Goal: Task Accomplishment & Management: Use online tool/utility

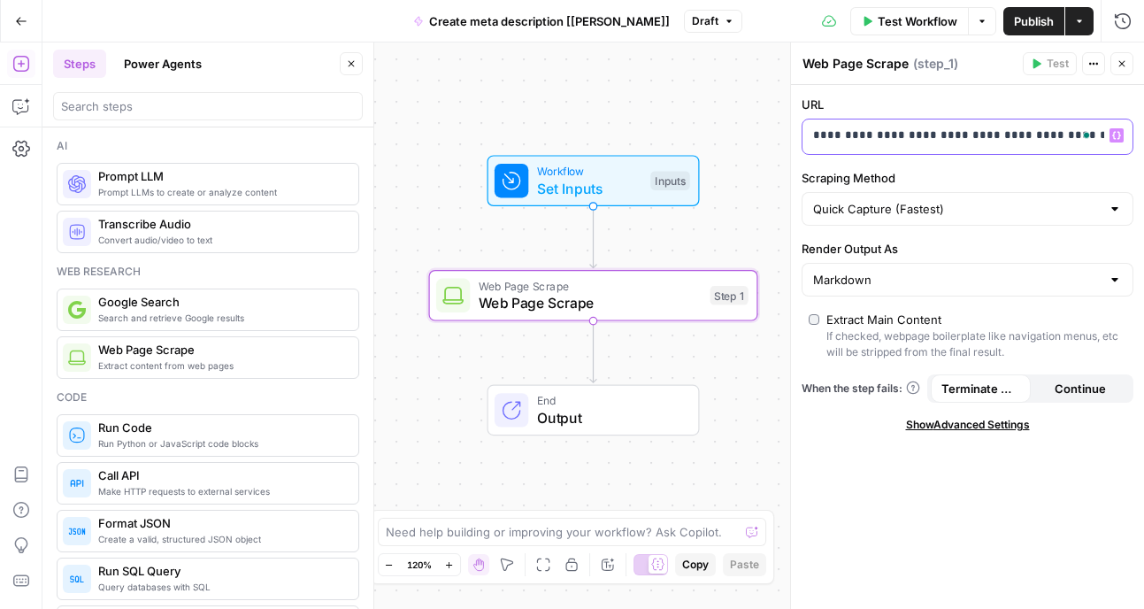
click at [917, 135] on p "**********" at bounding box center [953, 136] width 281 height 18
click at [1121, 134] on icon "button" at bounding box center [1117, 135] width 9 height 9
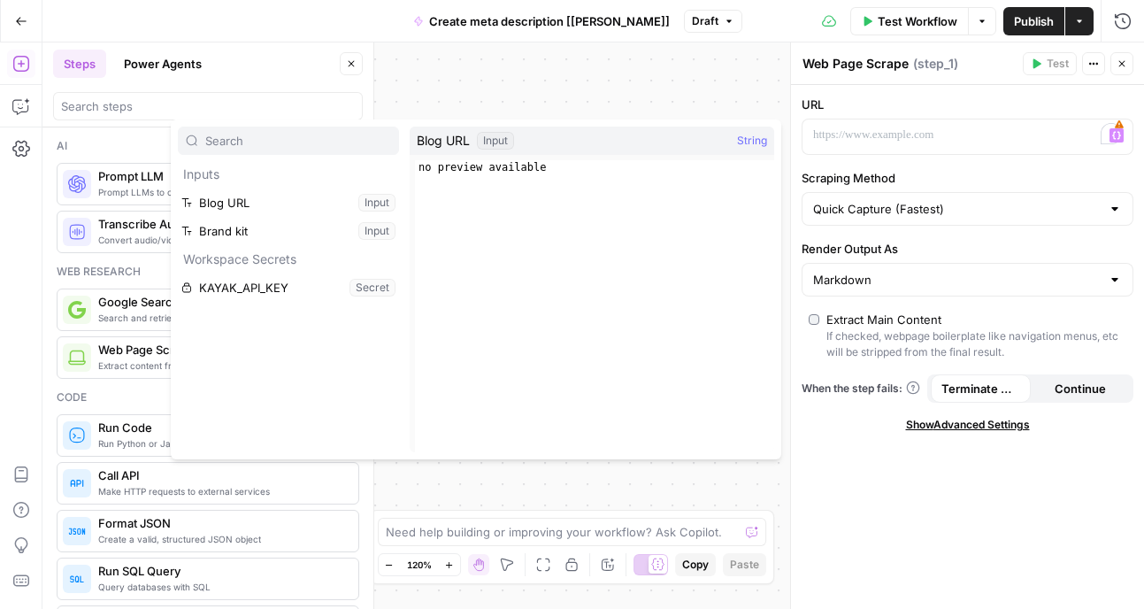
click at [450, 142] on span "Blog URL" at bounding box center [443, 141] width 53 height 18
click at [750, 143] on span "String" at bounding box center [752, 141] width 30 height 18
click at [502, 136] on div "Input" at bounding box center [495, 141] width 37 height 18
click at [233, 194] on button "Select variable Blog URL" at bounding box center [288, 203] width 221 height 28
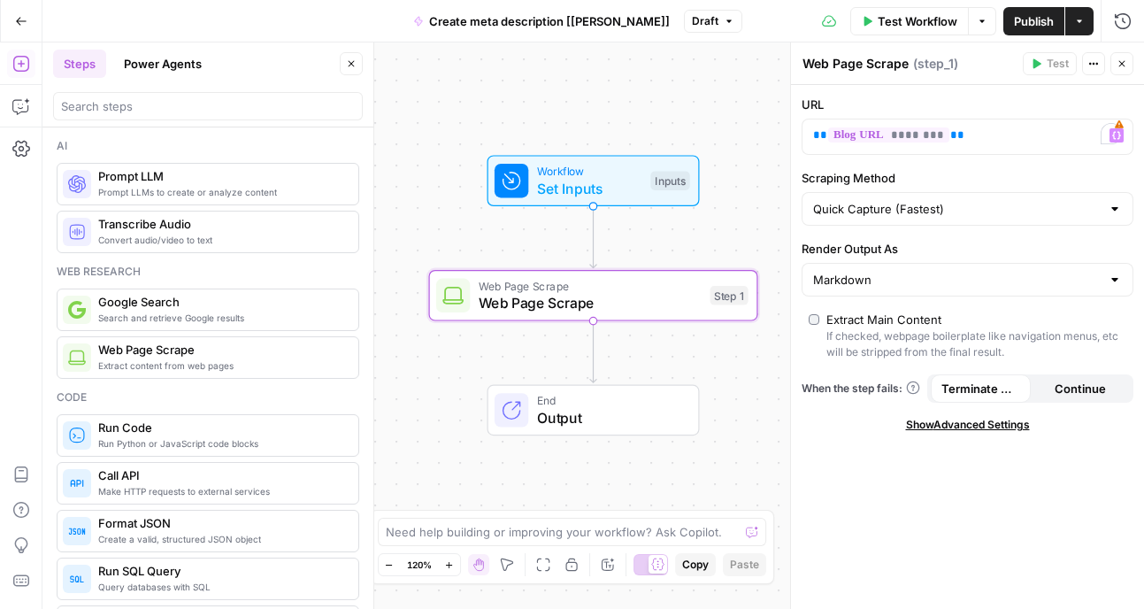
click at [912, 19] on span "Test Workflow" at bounding box center [918, 21] width 80 height 18
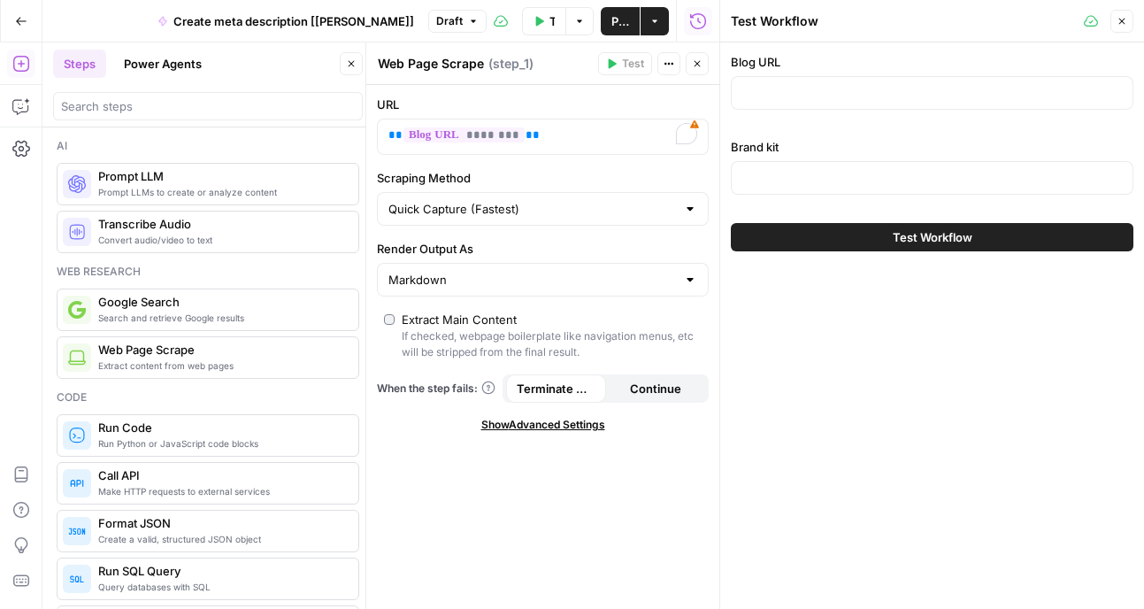
click at [828, 80] on div at bounding box center [932, 93] width 403 height 34
click at [767, 94] on input "Blog URL" at bounding box center [933, 93] width 380 height 18
paste input "[URL][DOMAIN_NAME]"
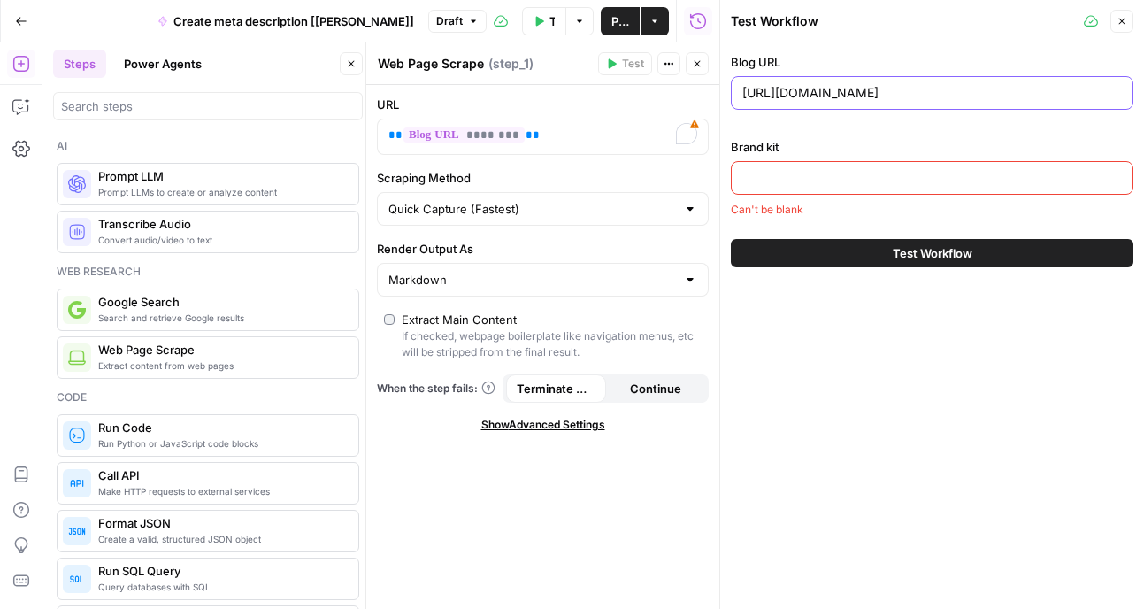
type input "[URL][DOMAIN_NAME]"
click at [767, 188] on div at bounding box center [932, 178] width 403 height 34
click at [767, 179] on input "Brand kit" at bounding box center [933, 178] width 380 height 18
click at [897, 187] on div at bounding box center [932, 178] width 403 height 34
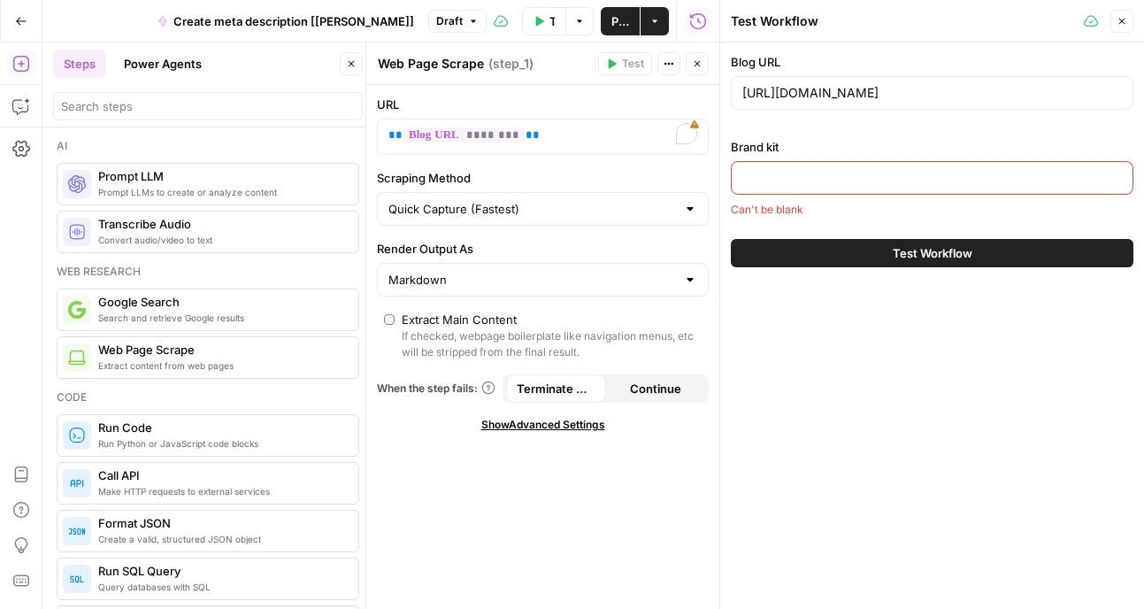
click at [974, 180] on input "Brand kit" at bounding box center [933, 178] width 380 height 18
click at [907, 255] on span "Test Workflow" at bounding box center [933, 253] width 80 height 18
click at [1120, 16] on icon "button" at bounding box center [1122, 21] width 11 height 11
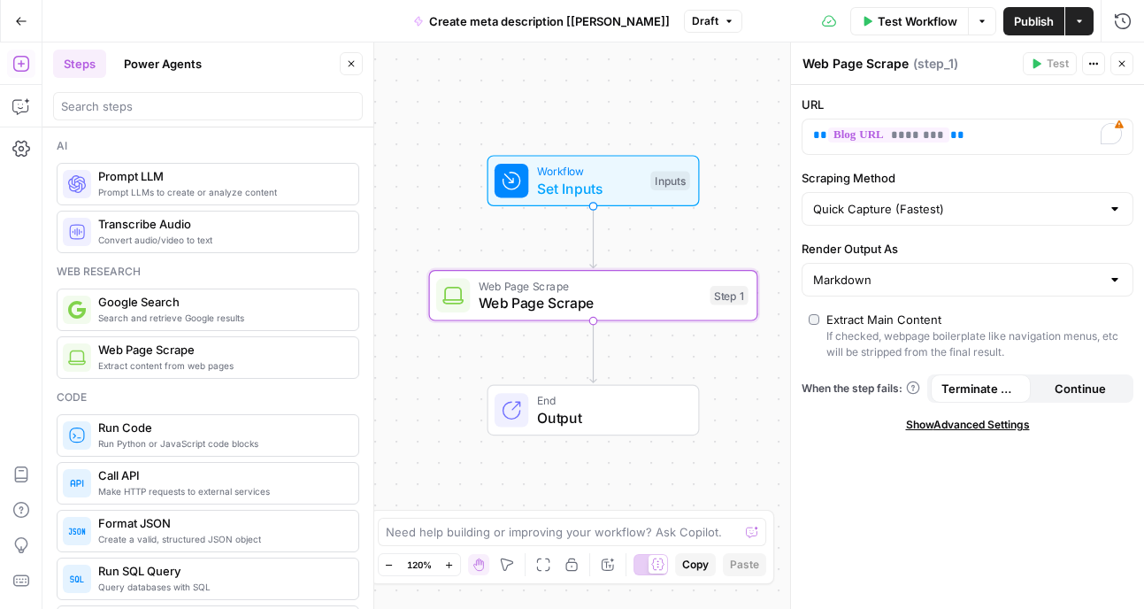
click at [573, 176] on span "Workflow" at bounding box center [589, 171] width 105 height 17
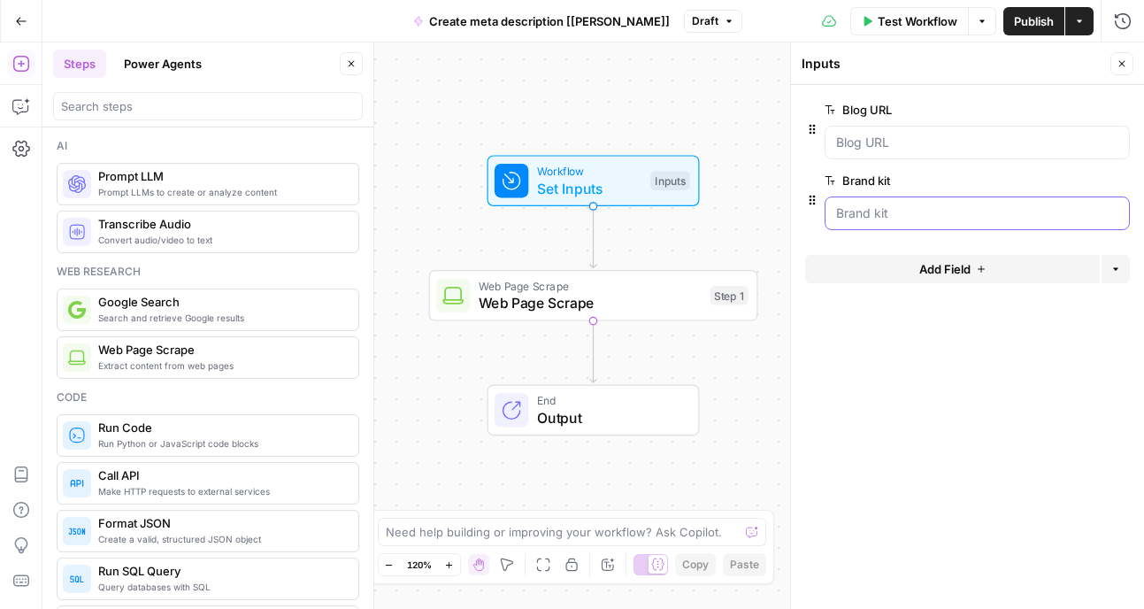
click at [895, 219] on kit "Brand kit" at bounding box center [977, 213] width 282 height 18
click at [1052, 173] on span "edit field" at bounding box center [1063, 180] width 39 height 14
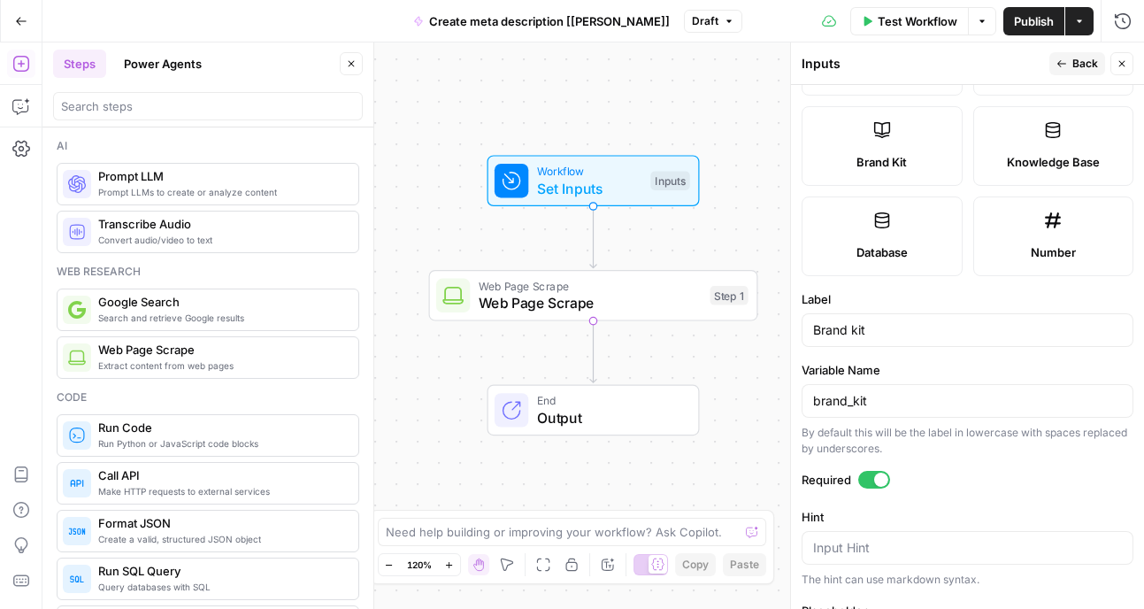
scroll to position [392, 0]
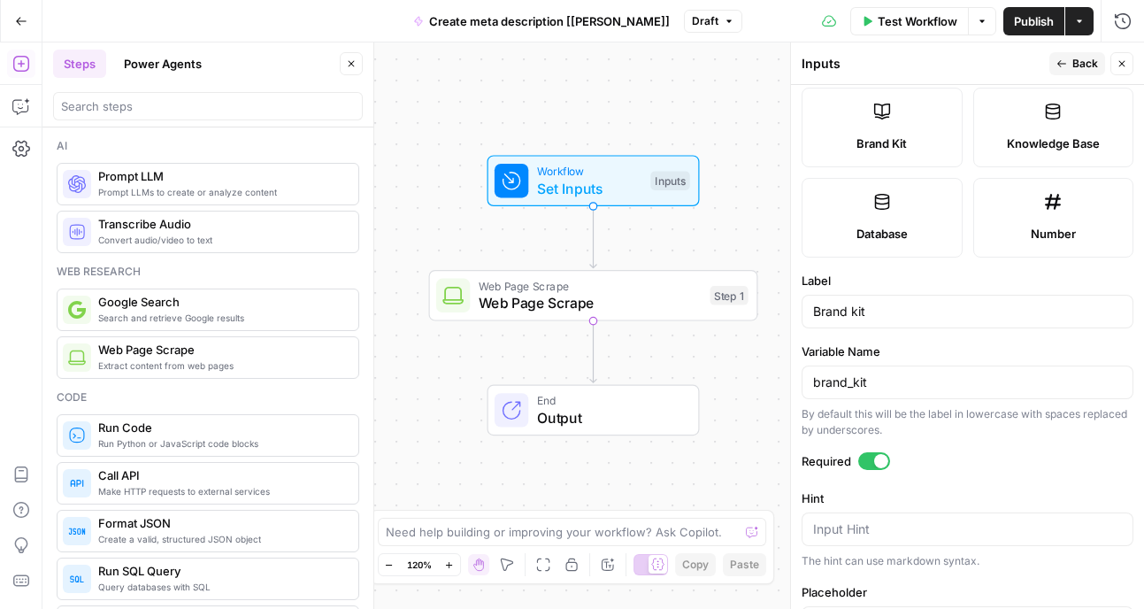
click at [867, 459] on div at bounding box center [875, 461] width 32 height 18
drag, startPoint x: 820, startPoint y: 309, endPoint x: 795, endPoint y: 309, distance: 24.8
click at [795, 309] on div "Inputs Back Close Input type Short Text Long Text Single Select Multi Select JS…" at bounding box center [967, 325] width 354 height 566
type input "brand kit"
click at [1076, 62] on span "Back" at bounding box center [1086, 64] width 26 height 16
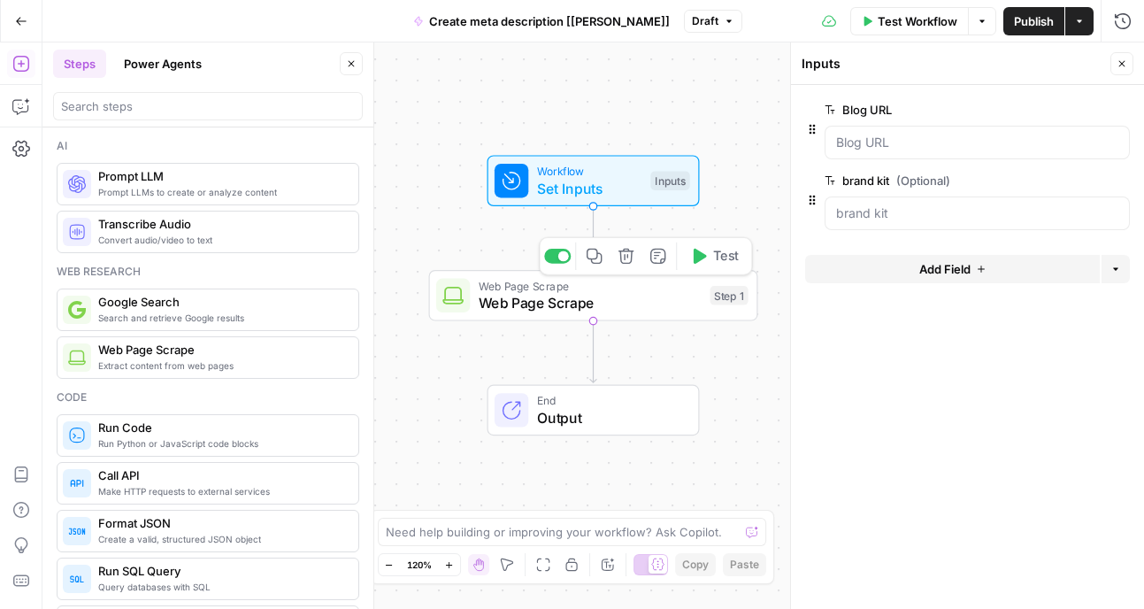
click at [620, 291] on span "Web Page Scrape" at bounding box center [590, 285] width 223 height 17
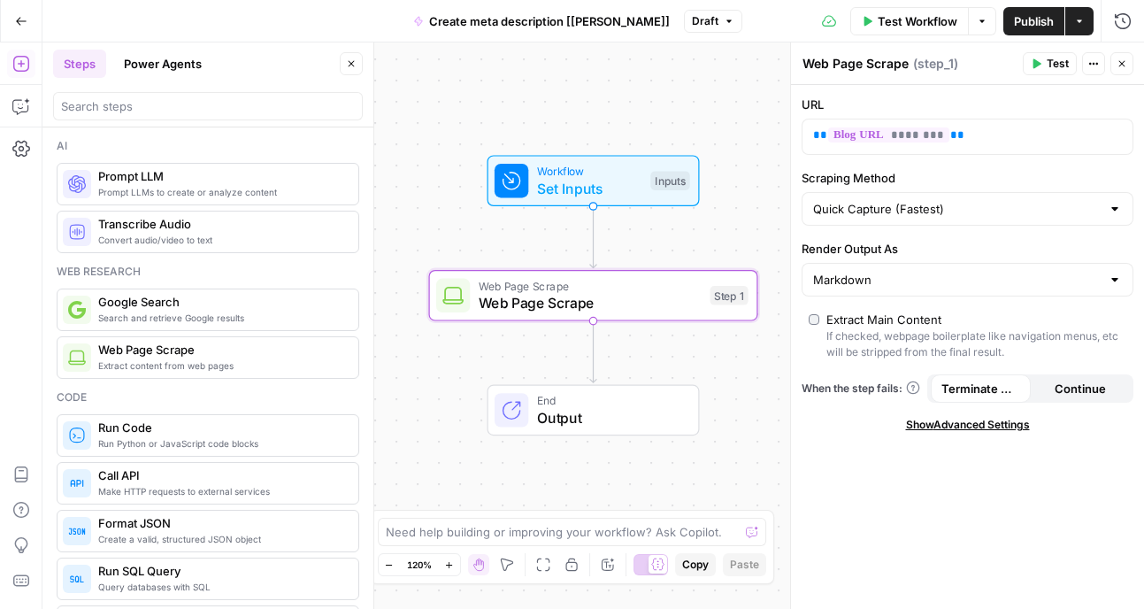
click at [889, 15] on span "Test Workflow" at bounding box center [918, 21] width 80 height 18
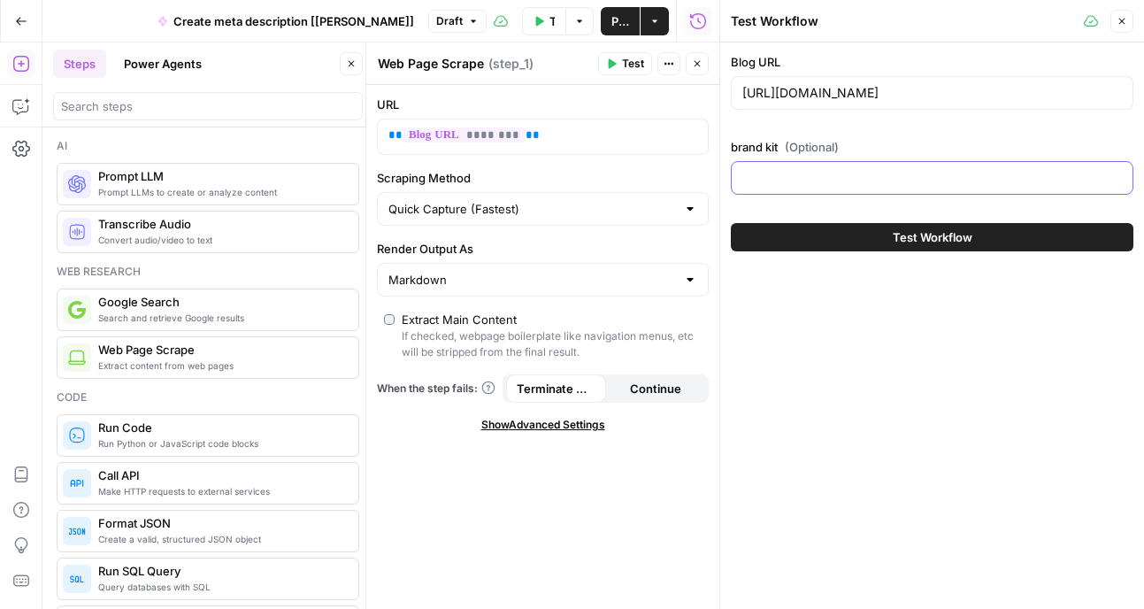
click at [845, 184] on input "brand kit (Optional)" at bounding box center [933, 178] width 380 height 18
click at [1122, 19] on icon "button" at bounding box center [1123, 22] width 6 height 6
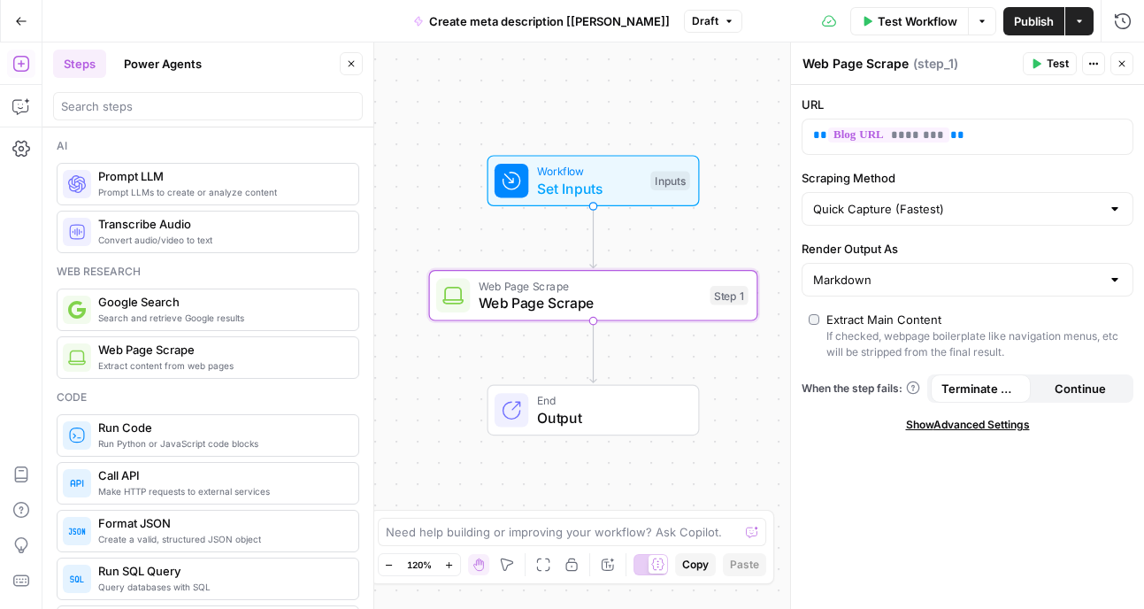
click at [600, 176] on span "Workflow" at bounding box center [589, 171] width 105 height 17
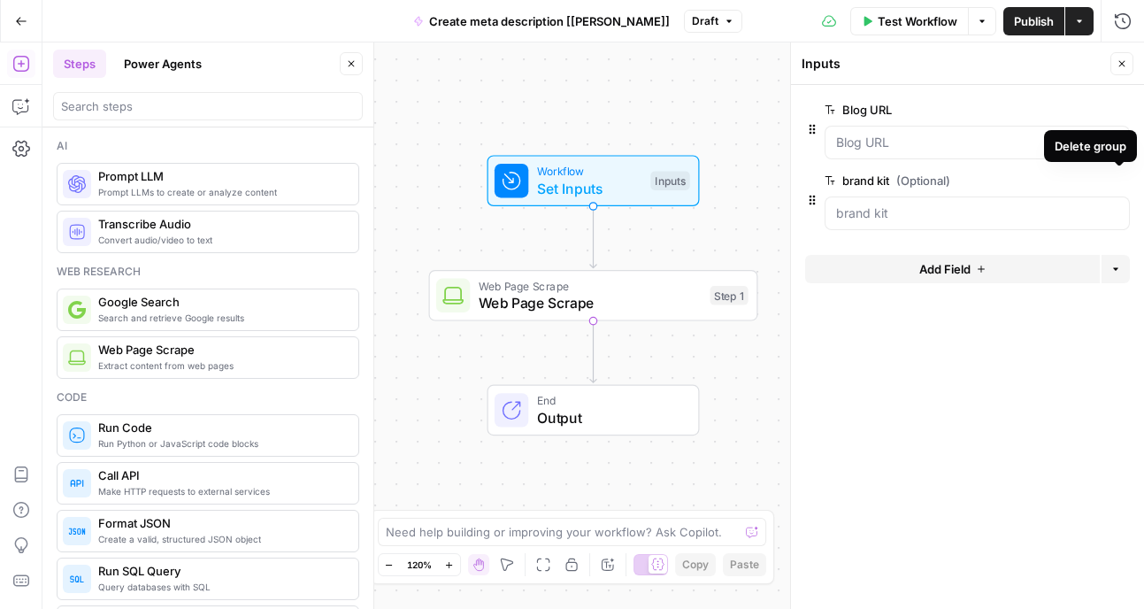
click at [1123, 173] on button "Delete group" at bounding box center [1119, 180] width 21 height 21
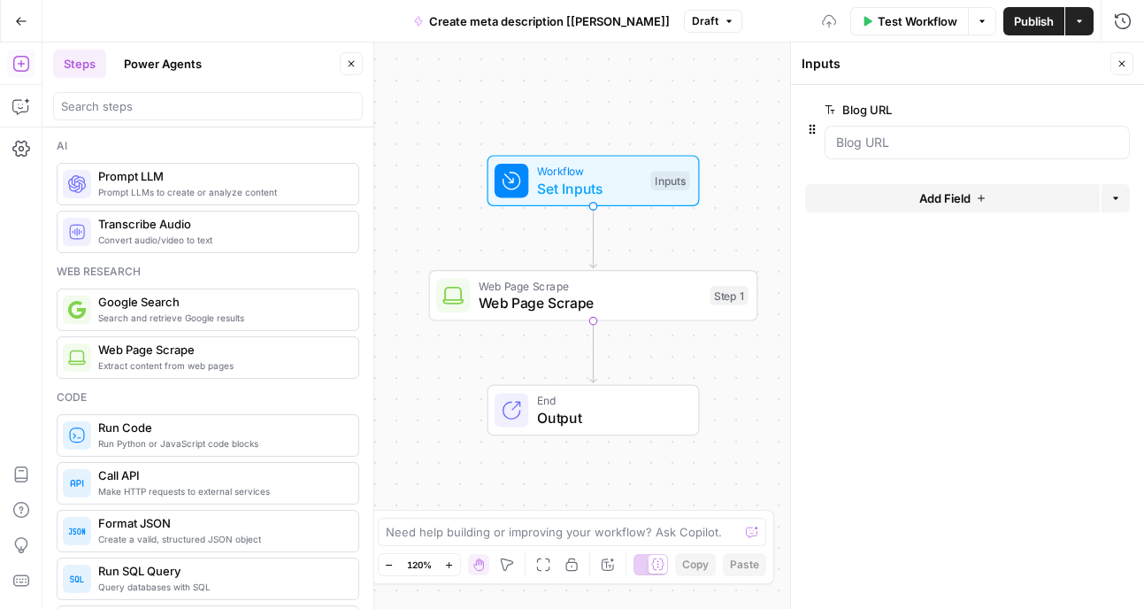
click at [946, 195] on span "Add Field" at bounding box center [945, 198] width 51 height 18
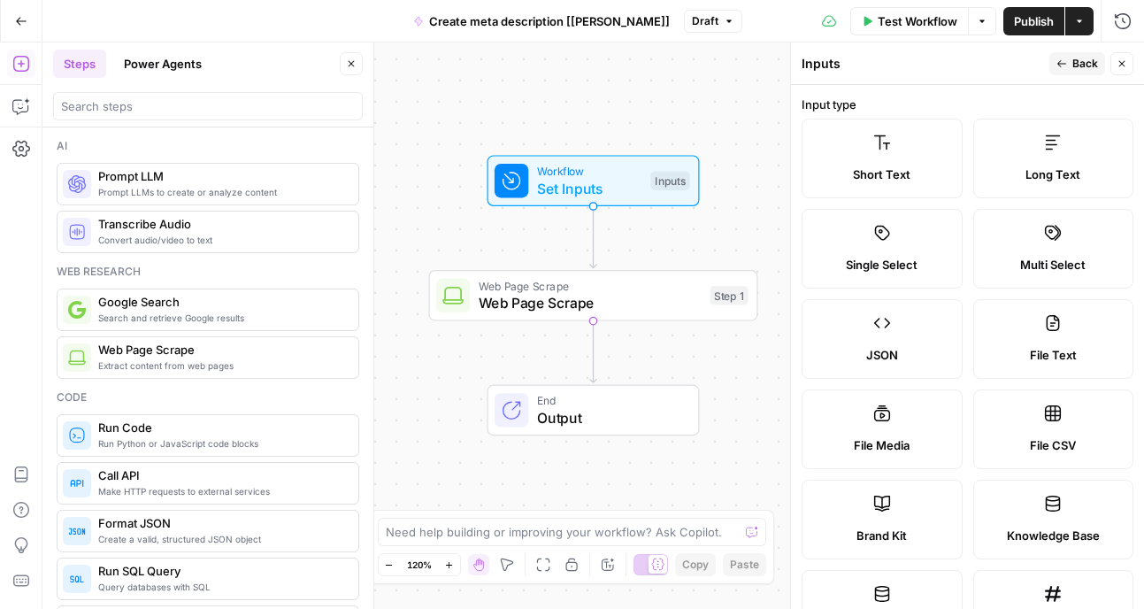
scroll to position [155, 0]
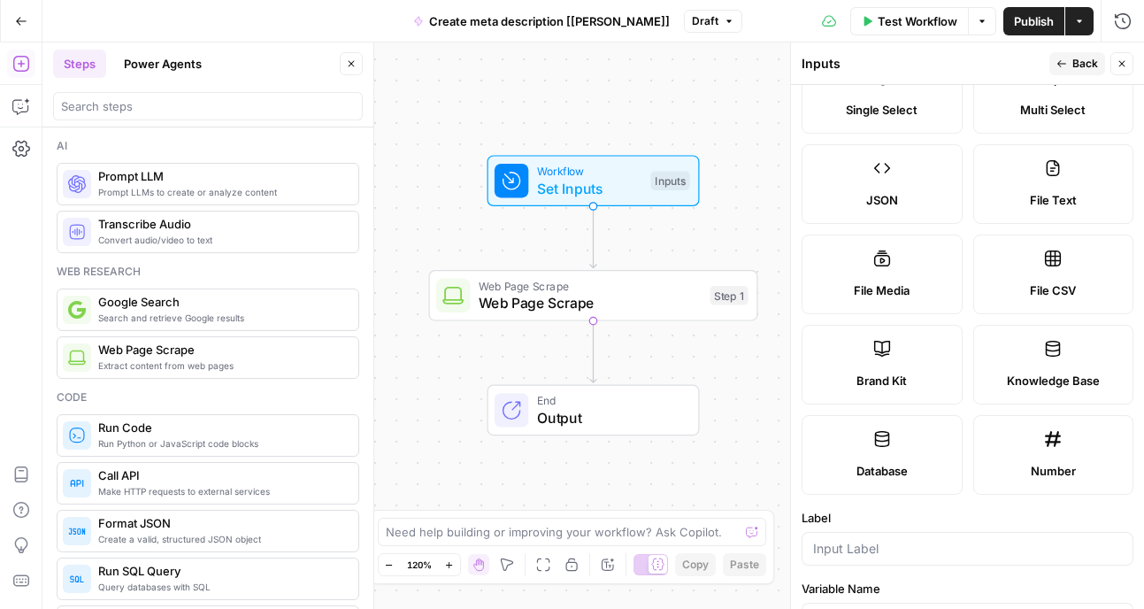
click at [874, 361] on label "Brand Kit" at bounding box center [882, 365] width 161 height 80
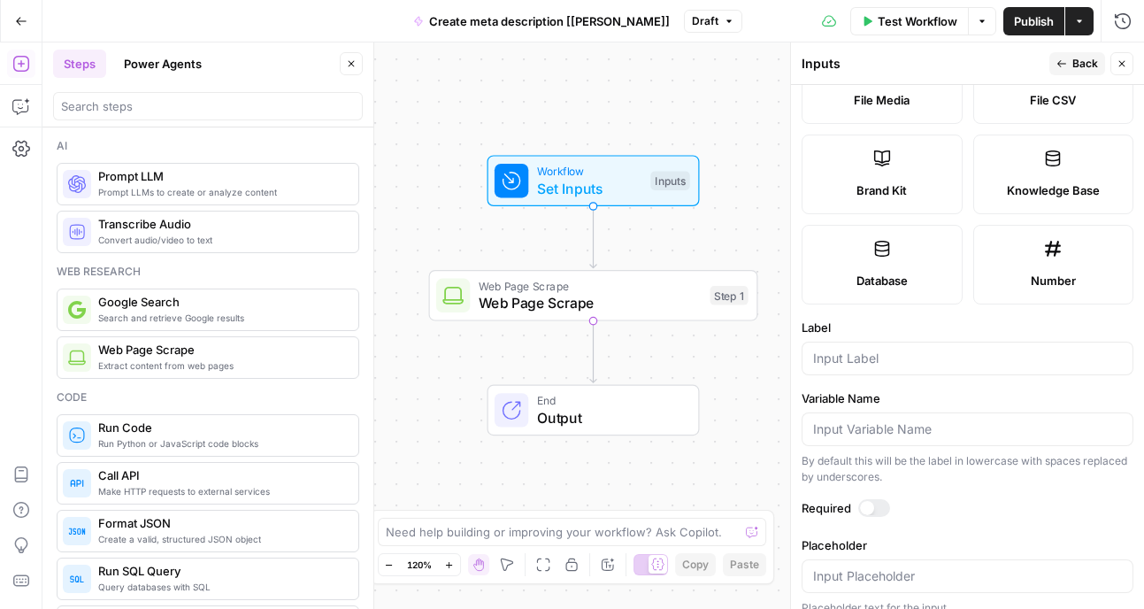
scroll to position [363, 0]
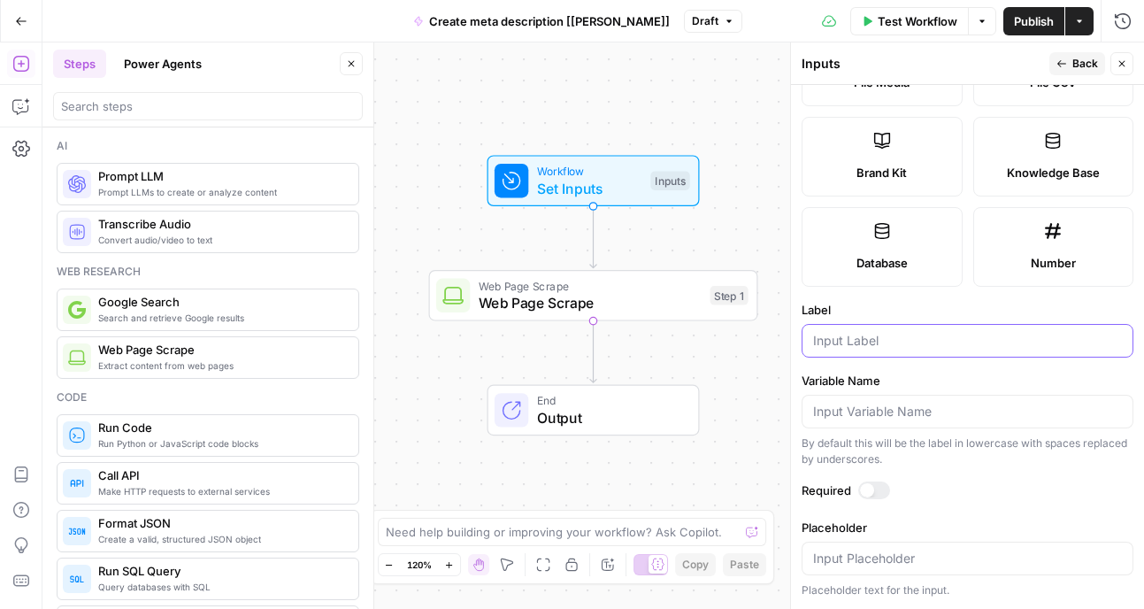
click at [865, 341] on input "Label" at bounding box center [967, 341] width 309 height 18
type input "brand kit"
click at [1068, 58] on button "Back" at bounding box center [1078, 63] width 56 height 23
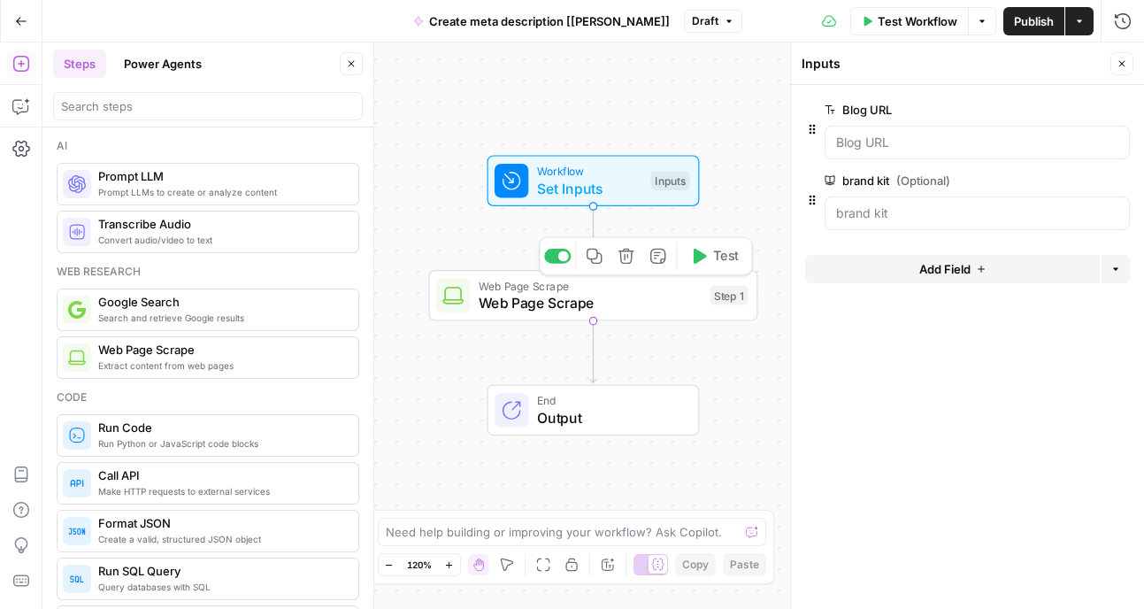
click at [539, 297] on span "Web Page Scrape" at bounding box center [590, 302] width 223 height 21
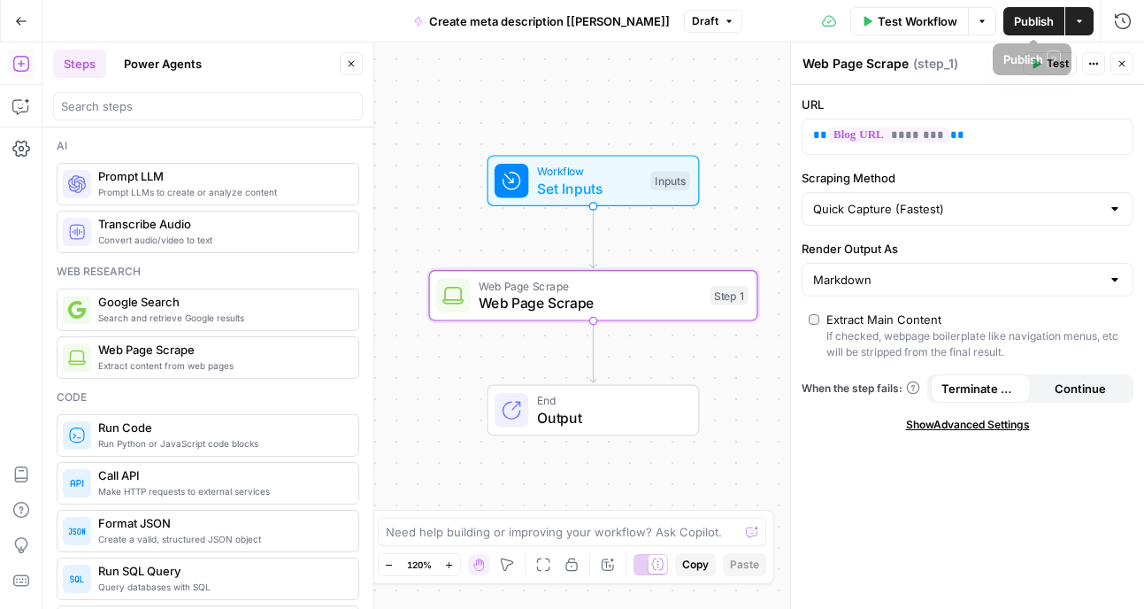
click at [893, 14] on span "Test Workflow" at bounding box center [918, 21] width 80 height 18
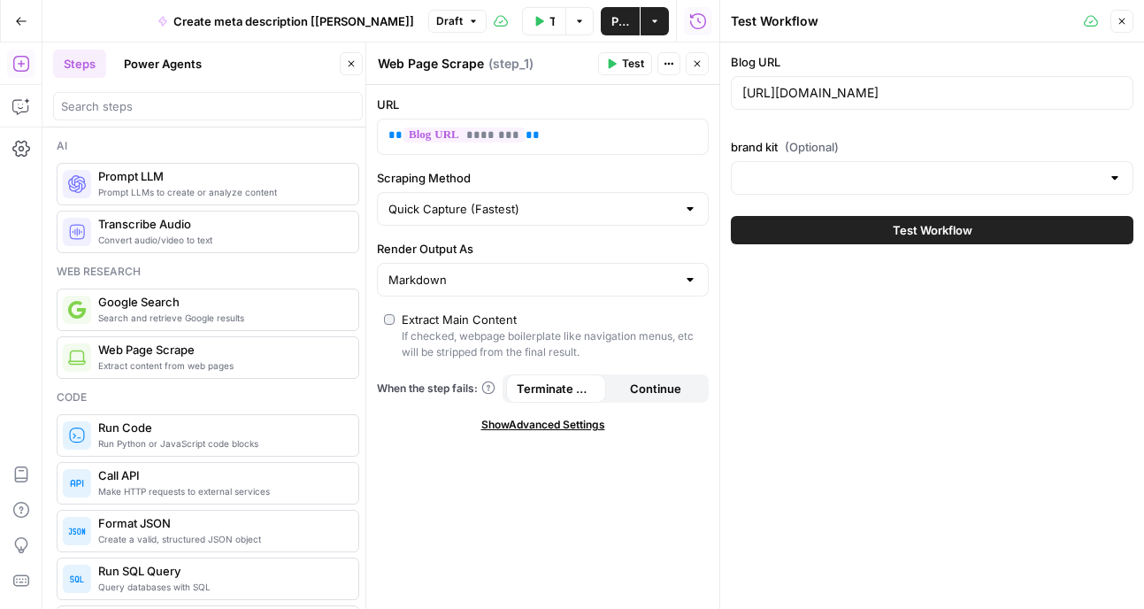
click at [897, 229] on span "Test Workflow" at bounding box center [933, 230] width 80 height 18
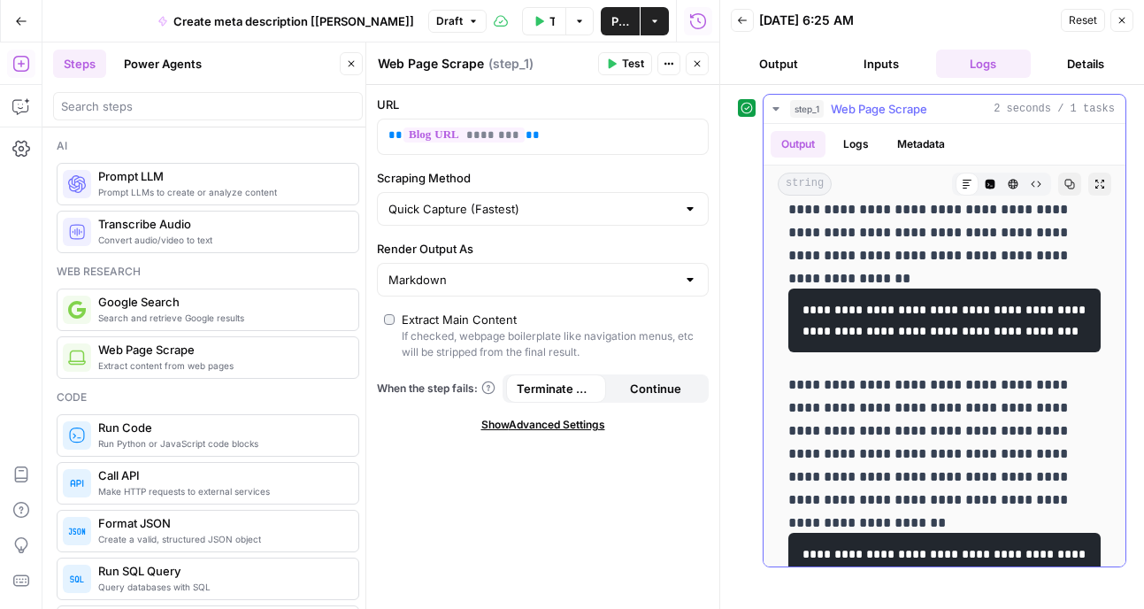
scroll to position [909, 0]
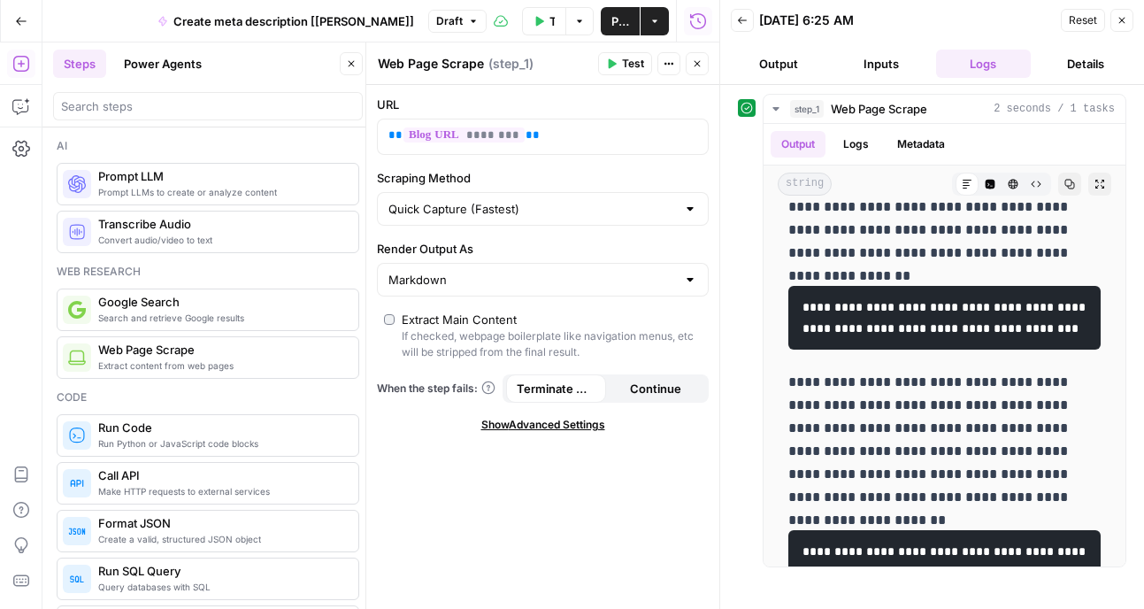
click at [739, 28] on button "Back" at bounding box center [742, 20] width 23 height 23
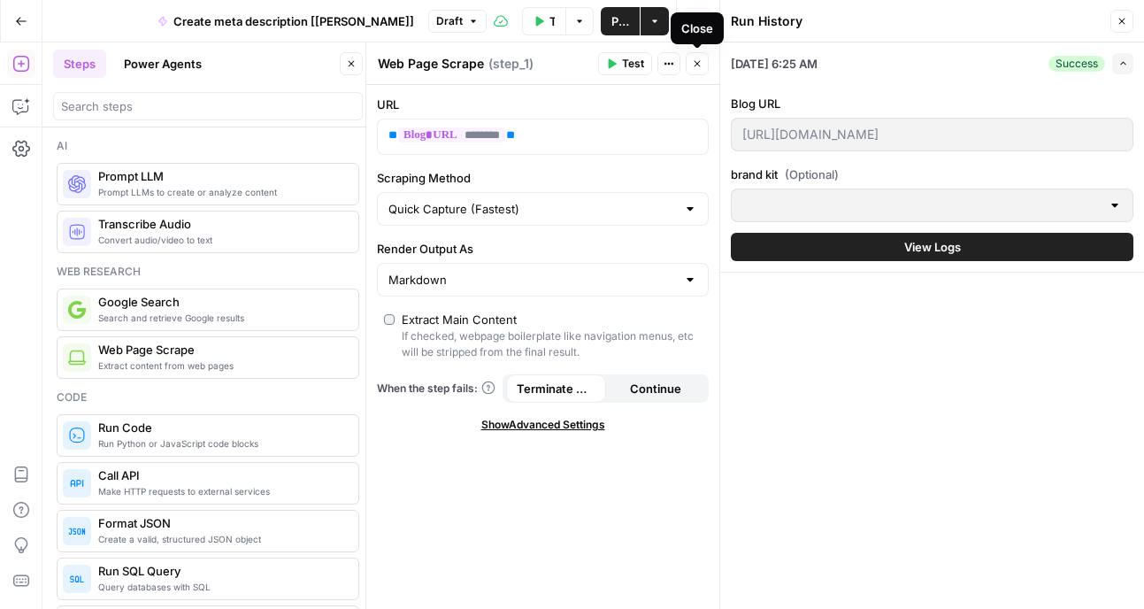
click at [704, 62] on button "Close" at bounding box center [697, 63] width 23 height 23
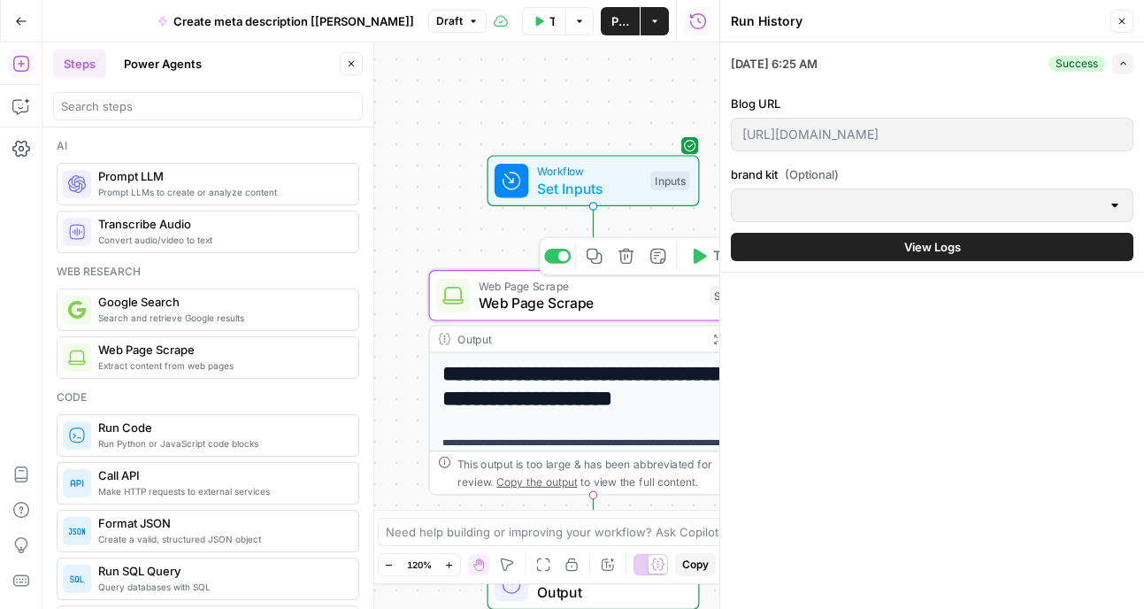
click at [512, 304] on span "Web Page Scrape" at bounding box center [590, 302] width 223 height 21
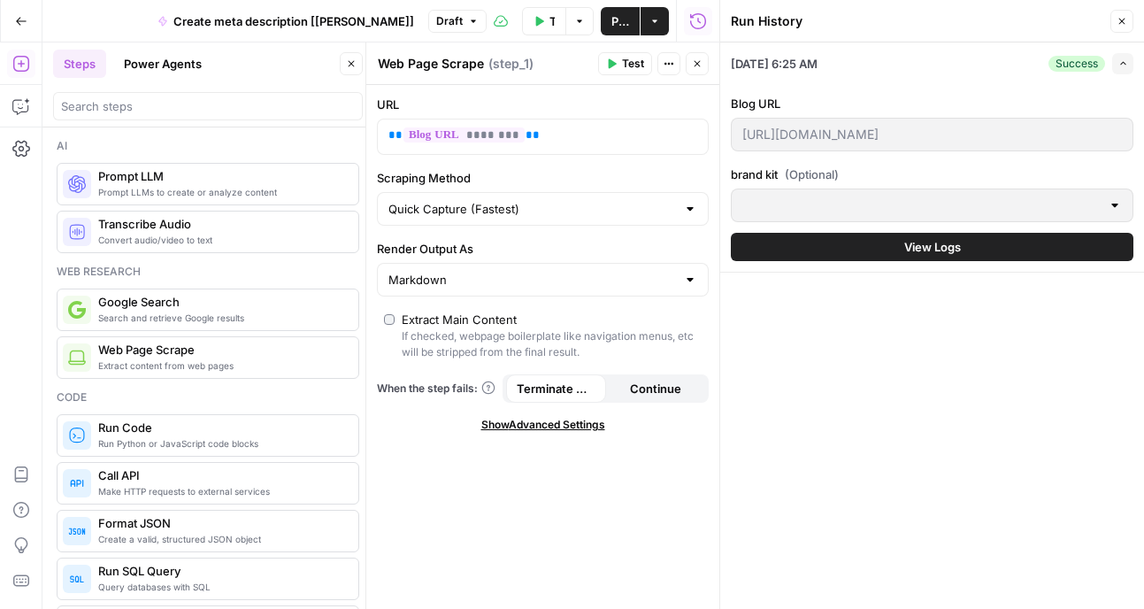
click at [1121, 18] on icon "button" at bounding box center [1122, 21] width 11 height 11
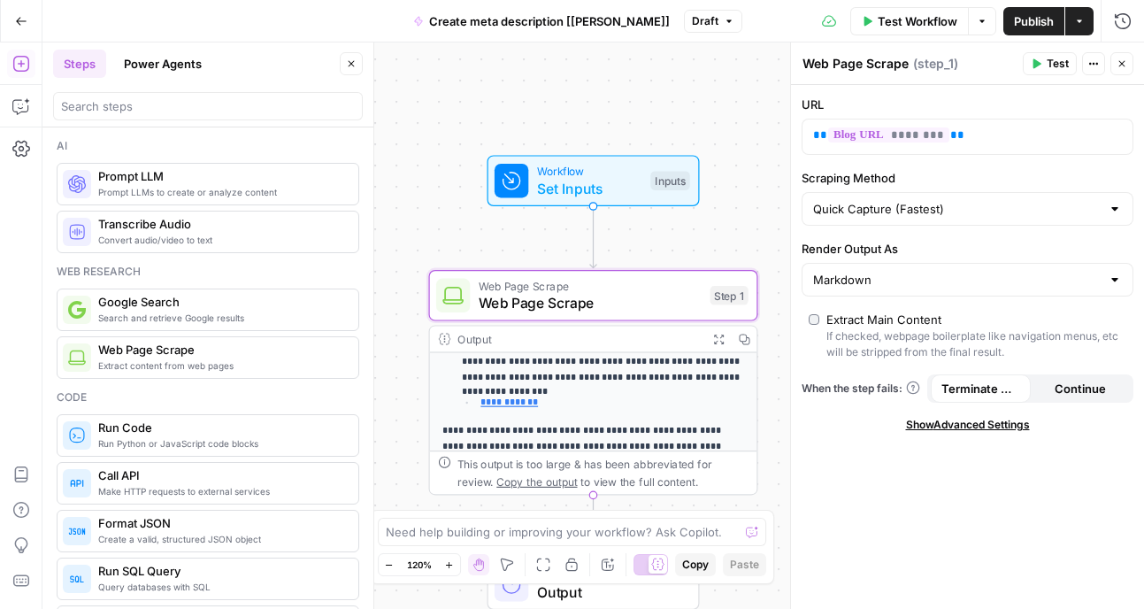
scroll to position [268, 0]
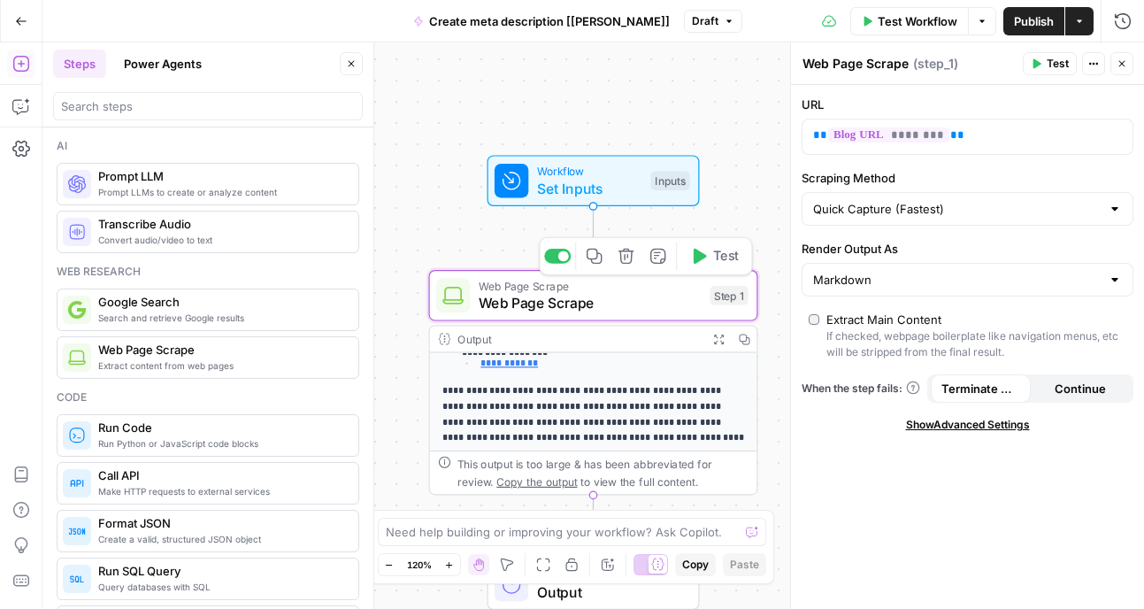
click at [620, 306] on span "Web Page Scrape" at bounding box center [590, 302] width 223 height 21
click at [706, 260] on button "Test" at bounding box center [715, 256] width 66 height 27
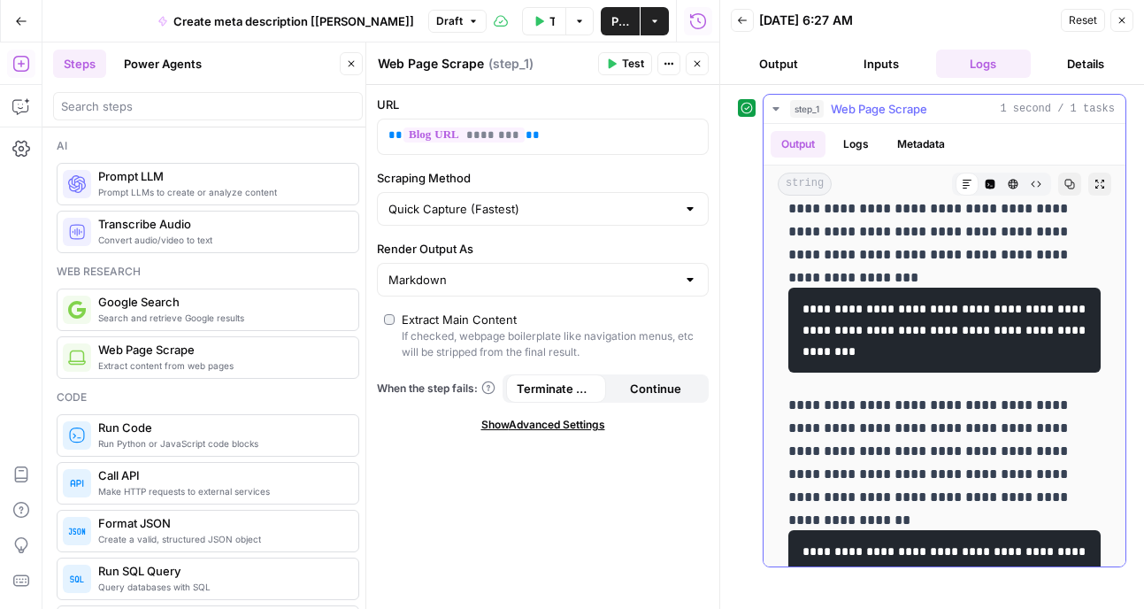
scroll to position [7341, 0]
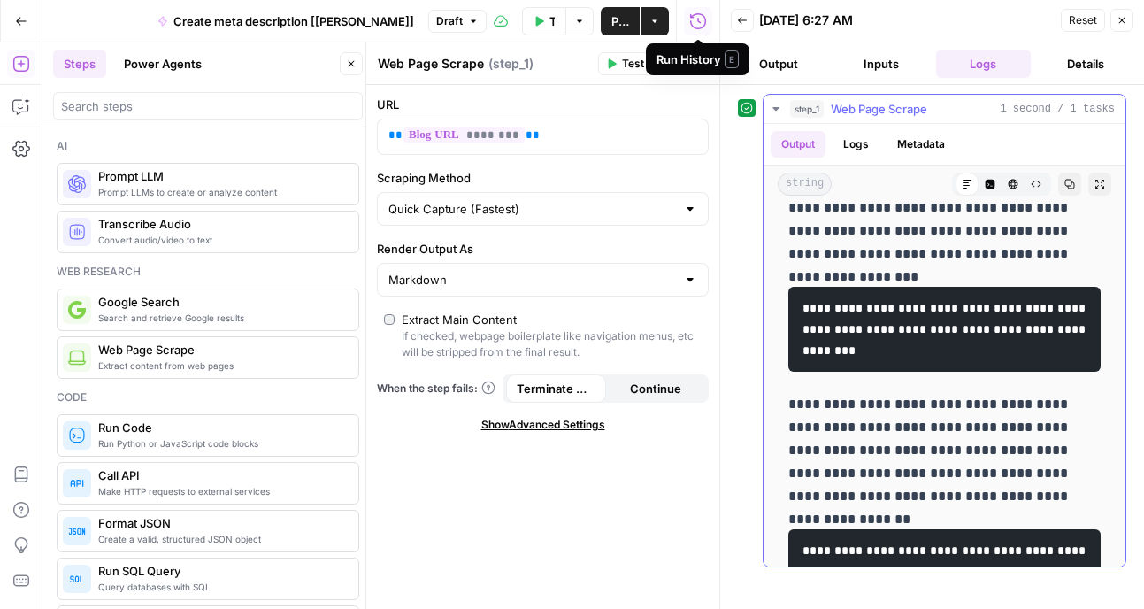
click at [859, 143] on button "Logs" at bounding box center [856, 144] width 47 height 27
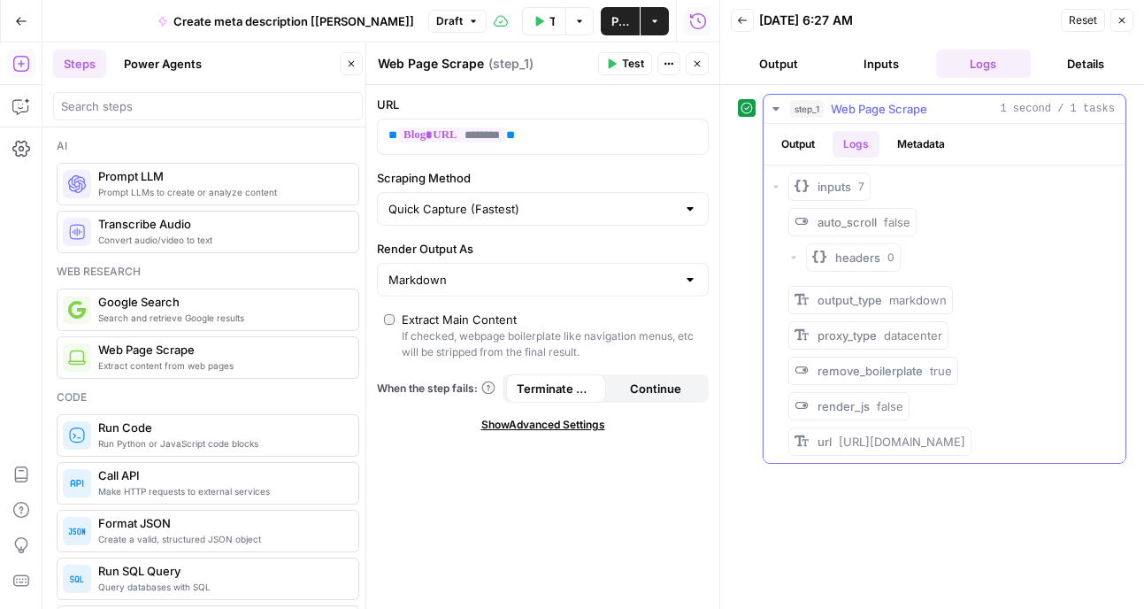
click at [915, 143] on button "Metadata" at bounding box center [921, 144] width 69 height 27
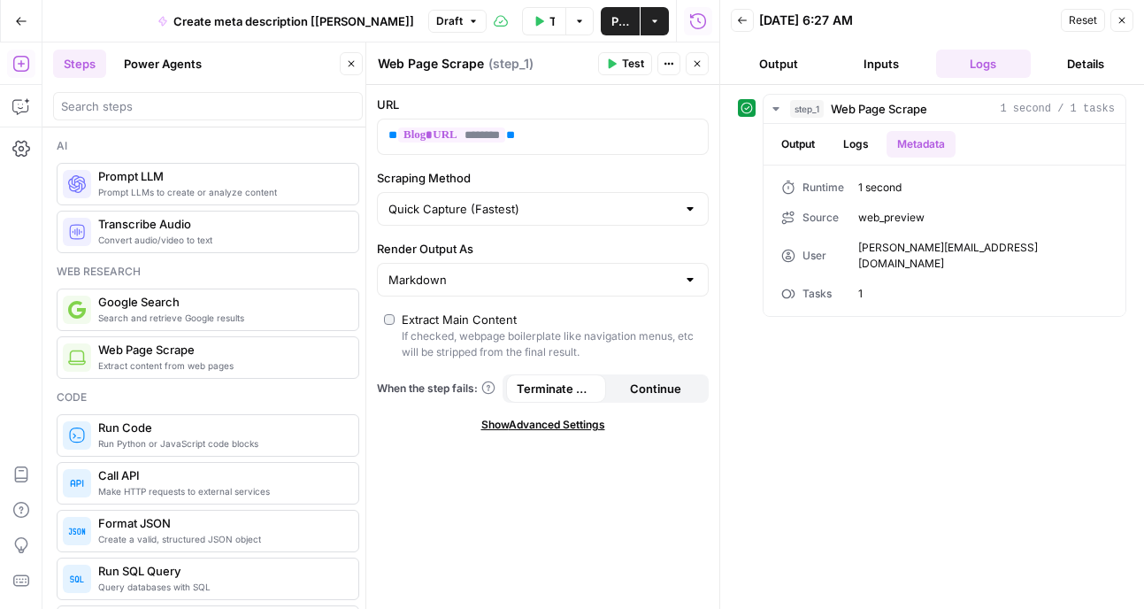
click at [897, 63] on button "Inputs" at bounding box center [882, 64] width 96 height 28
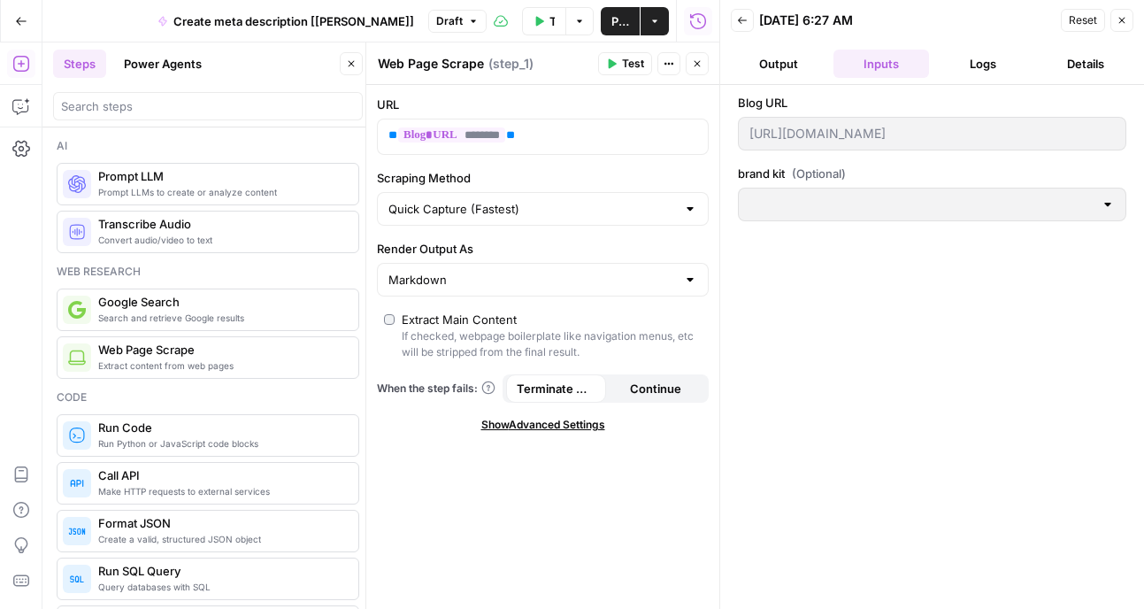
click at [1122, 19] on icon "button" at bounding box center [1122, 20] width 11 height 11
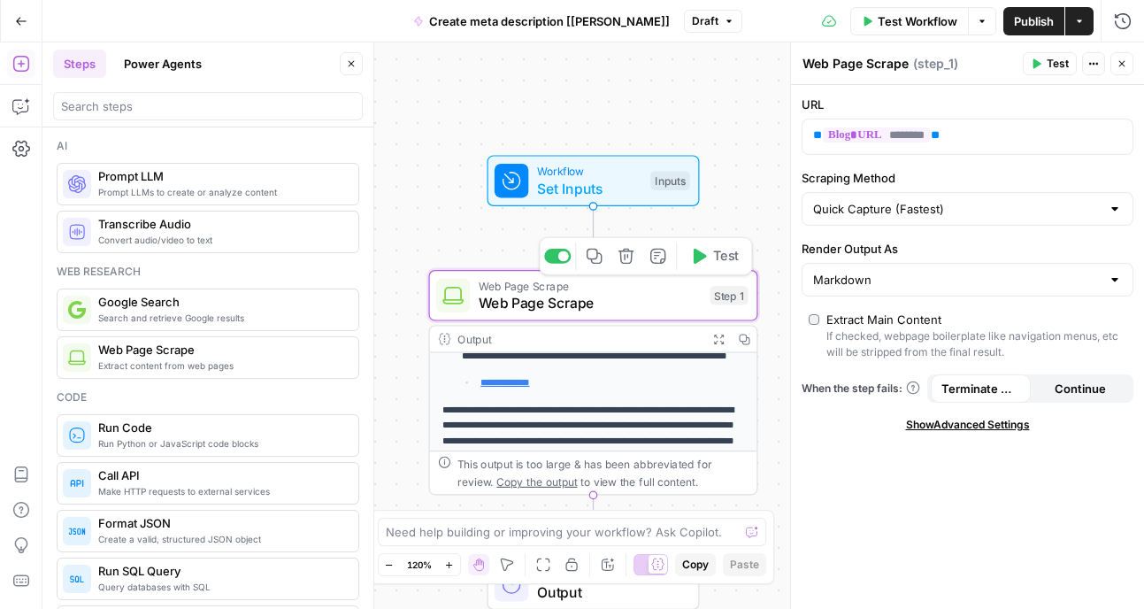
click at [551, 174] on span "Workflow" at bounding box center [589, 171] width 105 height 17
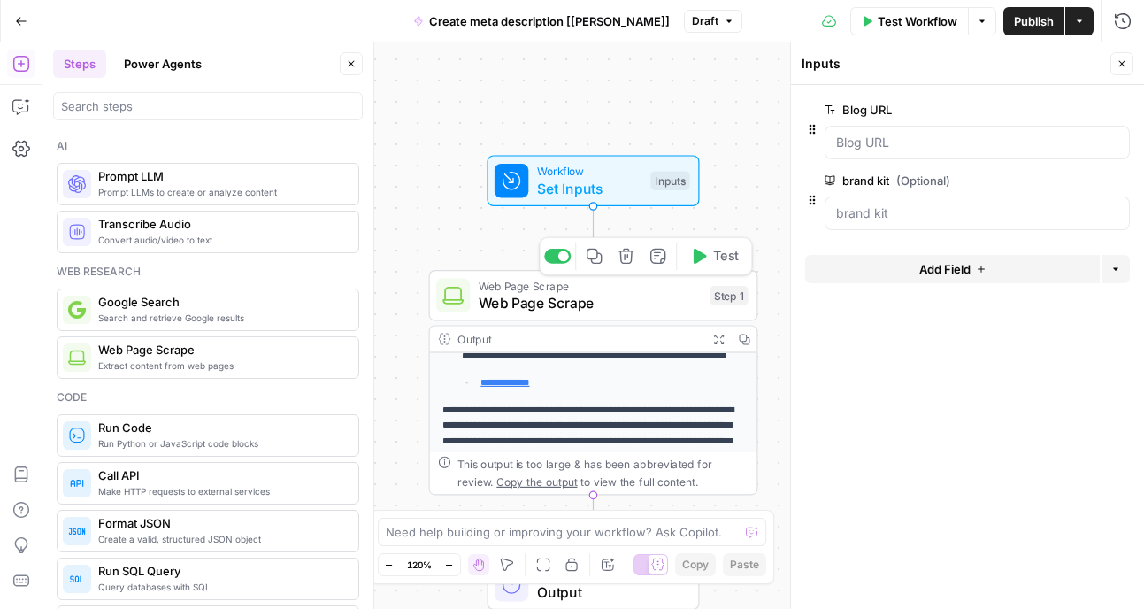
click at [640, 309] on span "Web Page Scrape" at bounding box center [590, 302] width 223 height 21
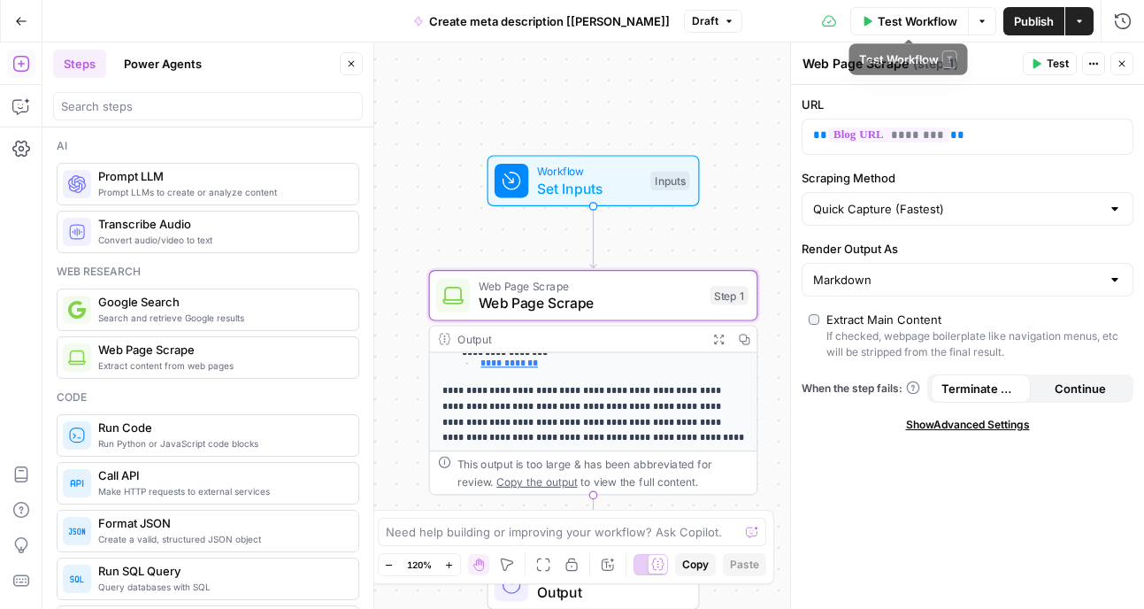
click at [921, 24] on span "Test Workflow" at bounding box center [918, 21] width 80 height 18
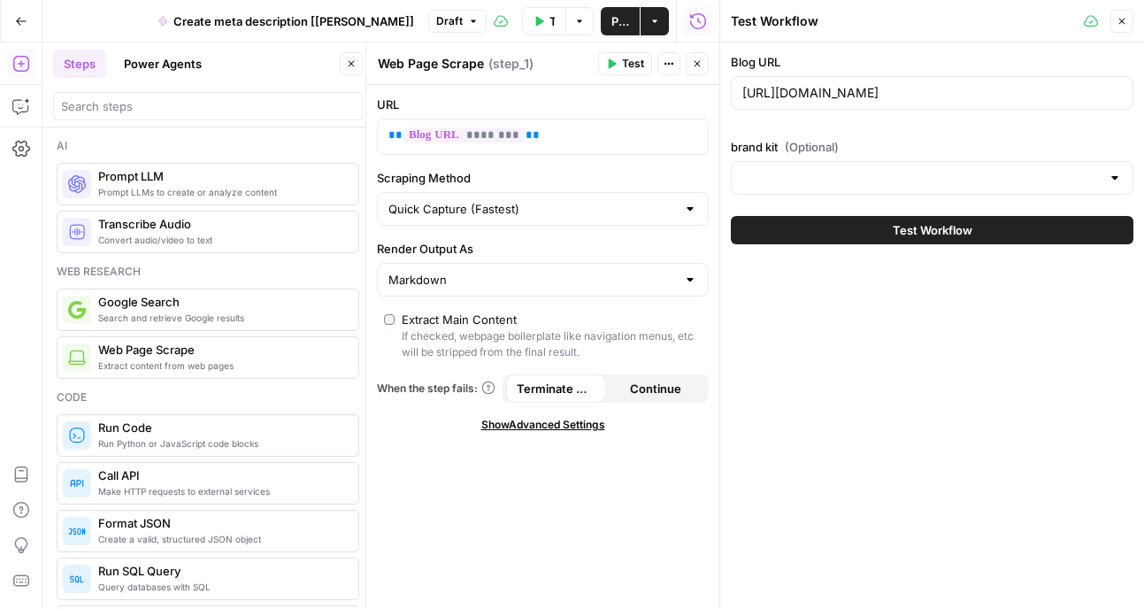
click at [1119, 177] on div at bounding box center [1115, 178] width 14 height 18
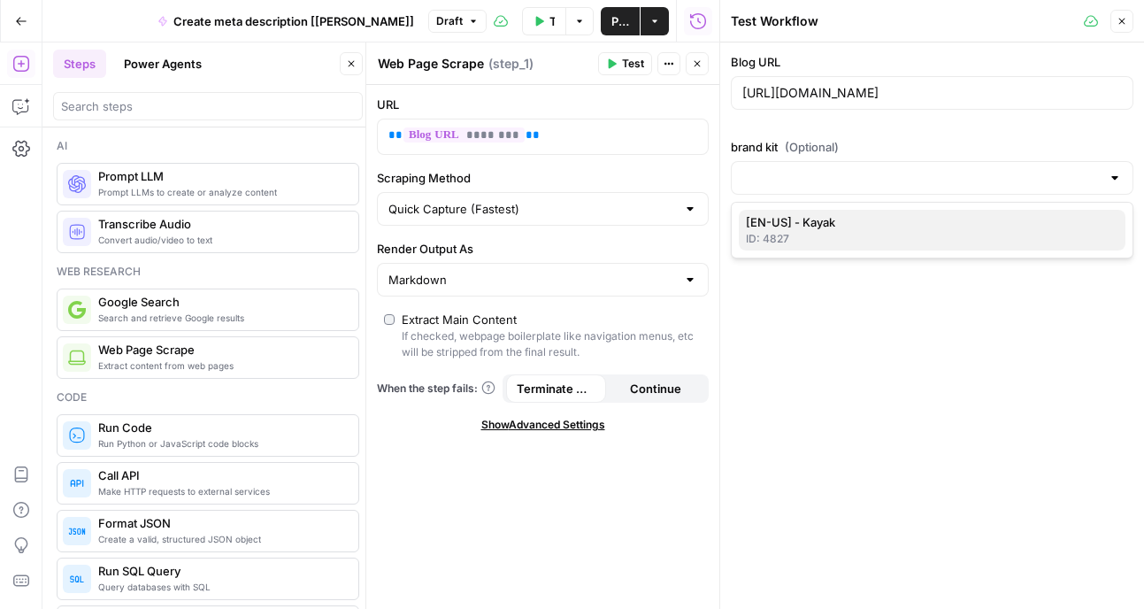
click at [1086, 230] on span "[EN-US] - Kayak" at bounding box center [929, 222] width 366 height 18
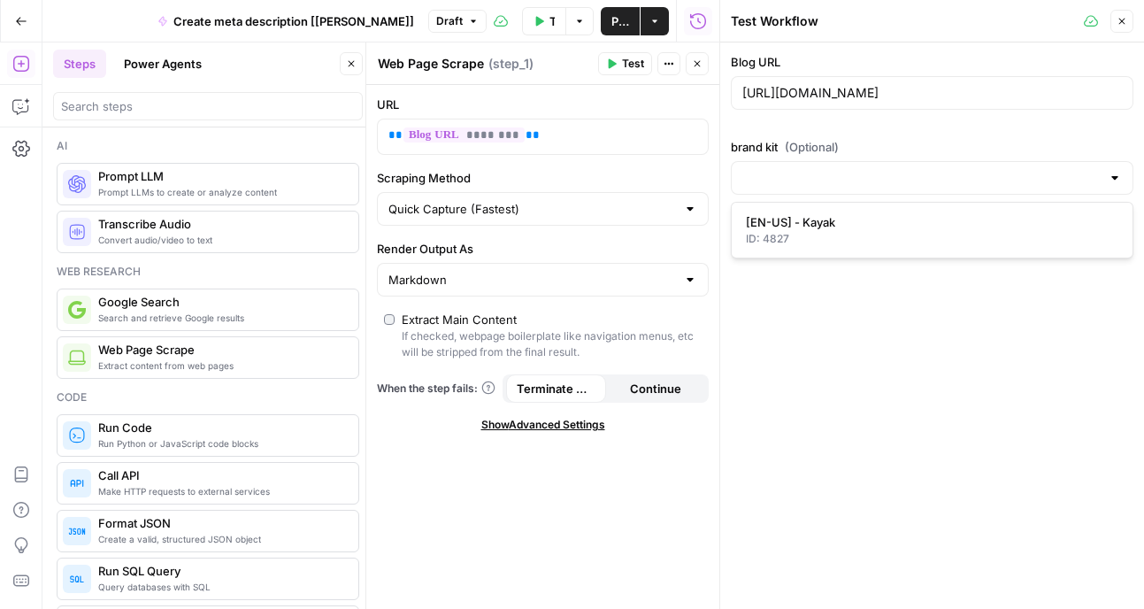
type input "[EN-US] - Kayak"
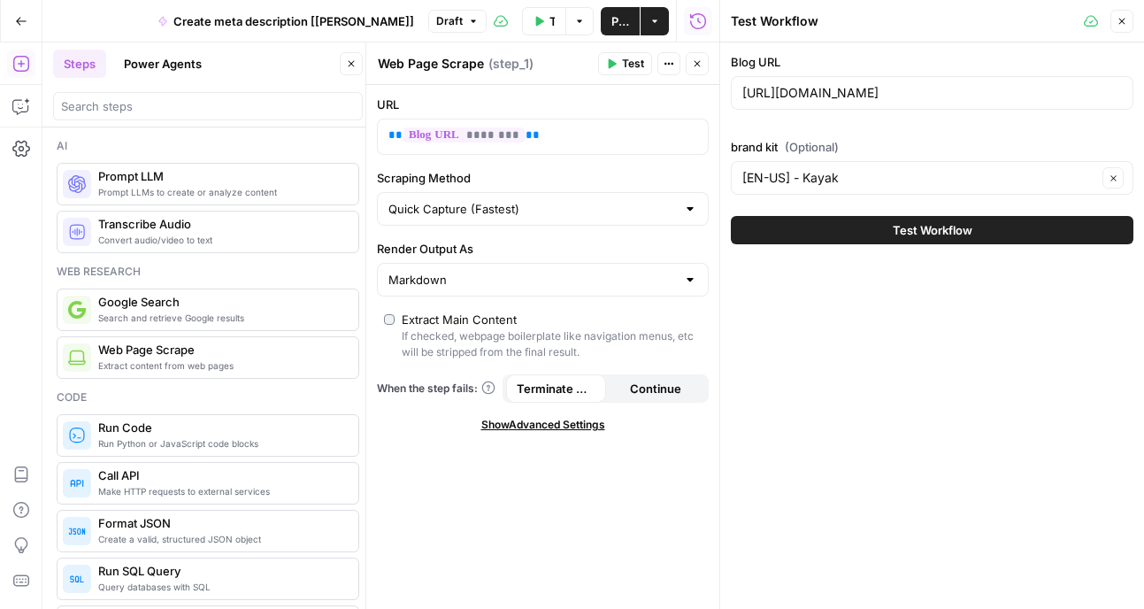
click at [879, 364] on div "Blog URL [URL][DOMAIN_NAME] brand kit (Optional) [EN-US] - Kayak Clear Test Wor…" at bounding box center [933, 325] width 424 height 566
click at [1125, 19] on icon "button" at bounding box center [1122, 21] width 11 height 11
